Goal: Information Seeking & Learning: Understand process/instructions

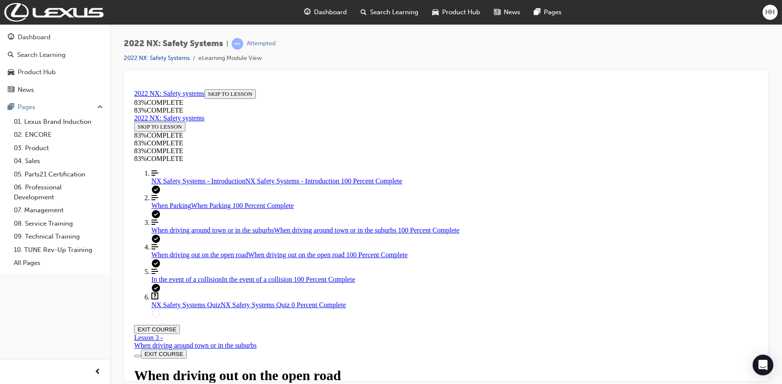
scroll to position [1035, 0]
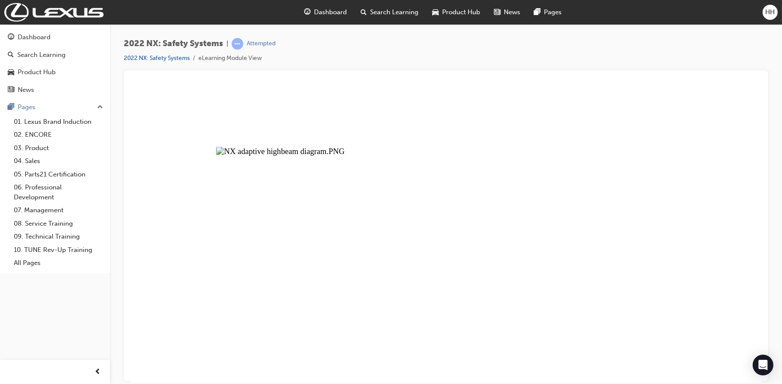
click at [543, 226] on button "Unzoom image" at bounding box center [445, 233] width 630 height 297
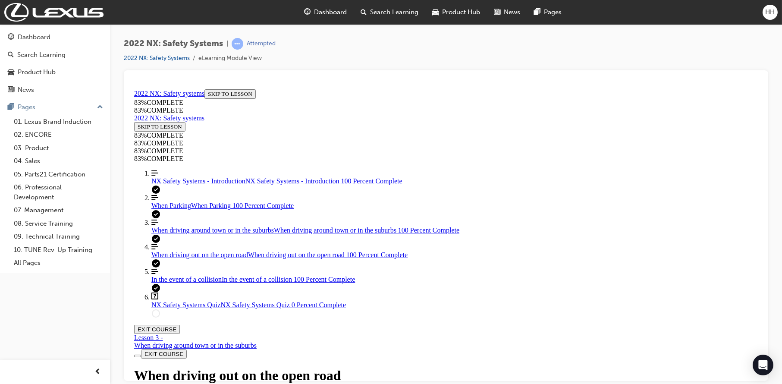
scroll to position [3427, 0]
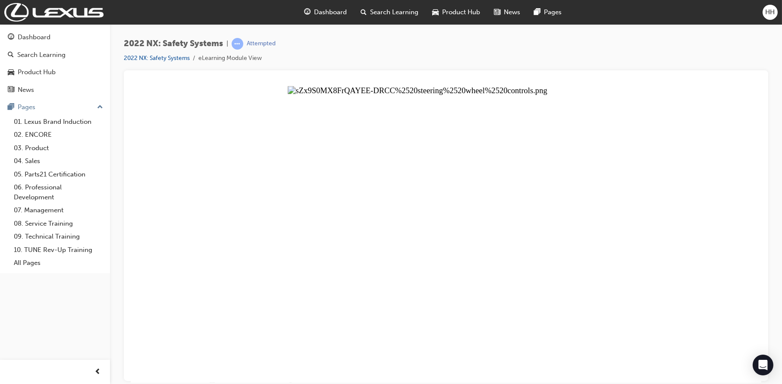
click at [440, 217] on button "Unzoom image" at bounding box center [445, 233] width 630 height 297
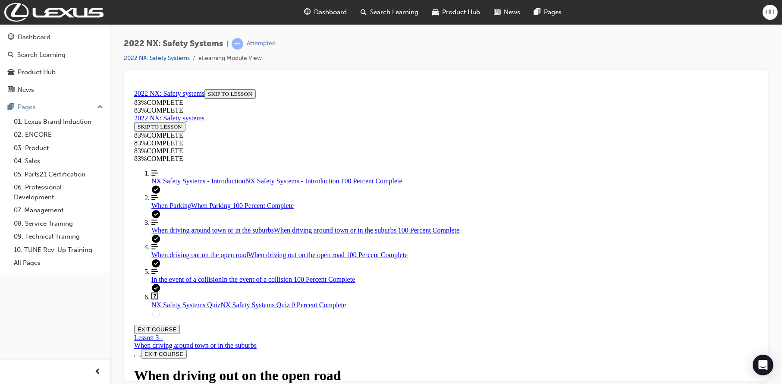
scroll to position [3255, 0]
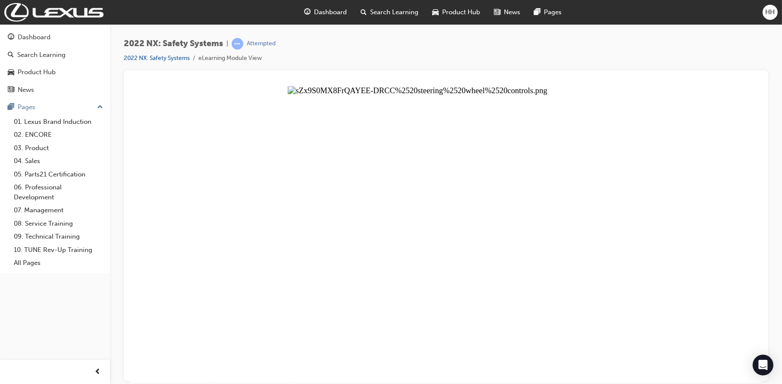
click at [515, 198] on button "Unzoom image" at bounding box center [445, 233] width 630 height 297
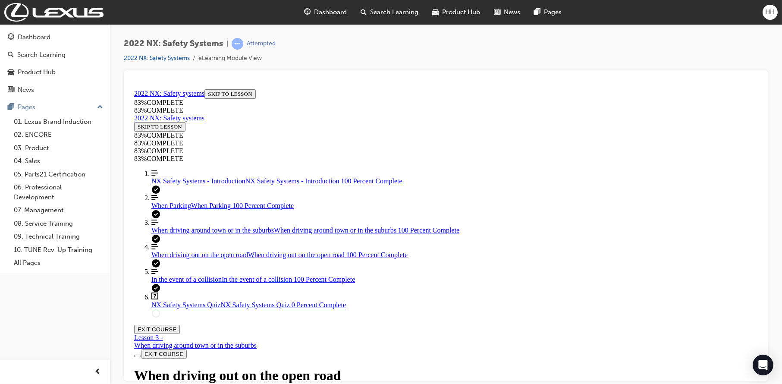
scroll to position [3513, 0]
drag, startPoint x: 414, startPoint y: 245, endPoint x: 633, endPoint y: 249, distance: 219.1
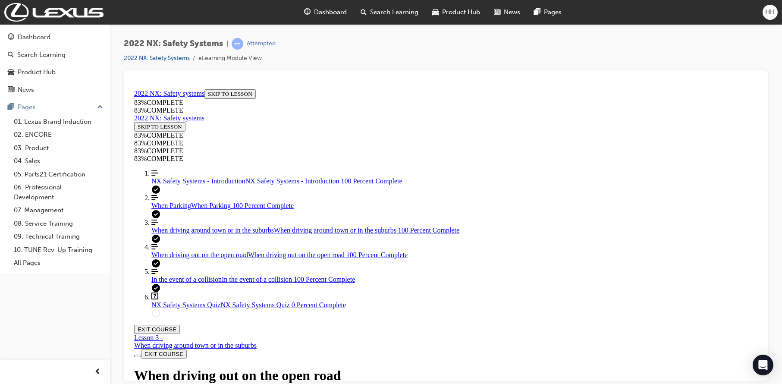
drag, startPoint x: 439, startPoint y: 235, endPoint x: 575, endPoint y: 237, distance: 136.7
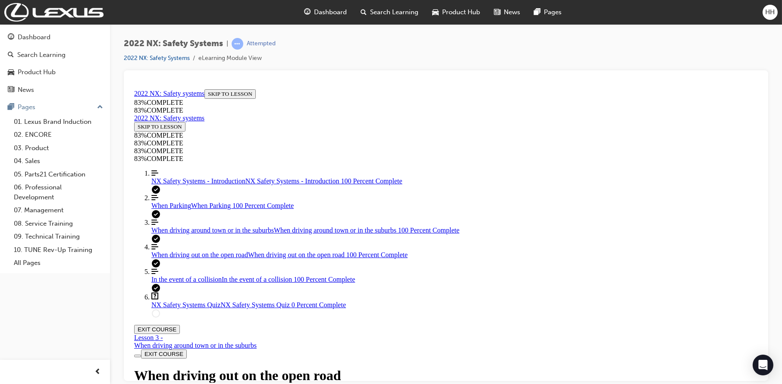
drag, startPoint x: 497, startPoint y: 274, endPoint x: 501, endPoint y: 278, distance: 5.8
